Goal: Find specific page/section: Find specific page/section

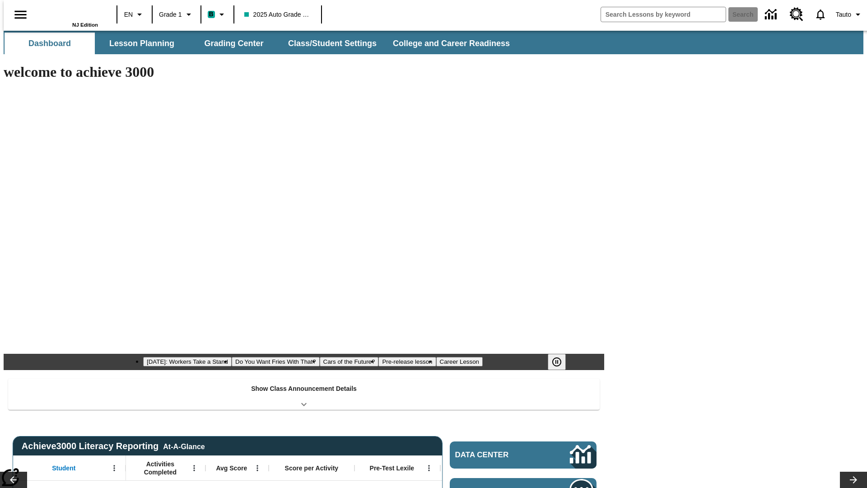
type input "-1"
click at [328, 43] on button "Class/Student Settings" at bounding box center [333, 44] width 104 height 22
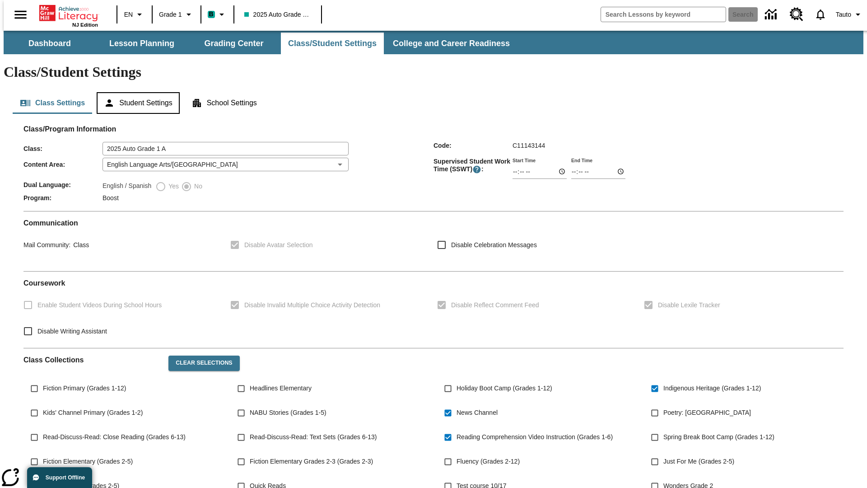
click at [136, 92] on button "Student Settings" at bounding box center [138, 103] width 83 height 22
